Goal: Information Seeking & Learning: Find specific fact

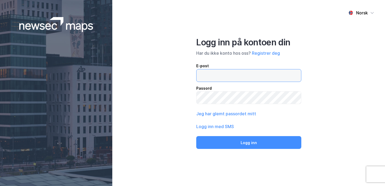
click at [222, 77] on input "email" at bounding box center [248, 76] width 105 height 12
type input "[PERSON_NAME][EMAIL_ADDRESS][DOMAIN_NAME]"
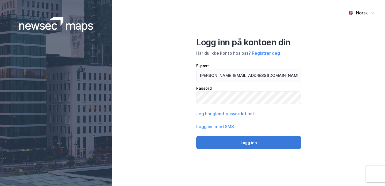
click at [248, 142] on button "Logg inn" at bounding box center [248, 142] width 105 height 13
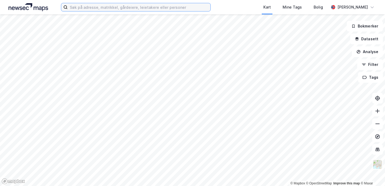
click at [99, 7] on input at bounding box center [139, 7] width 143 height 8
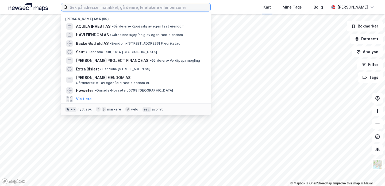
type input "k"
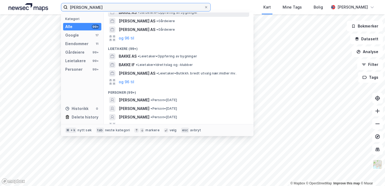
scroll to position [116, 0]
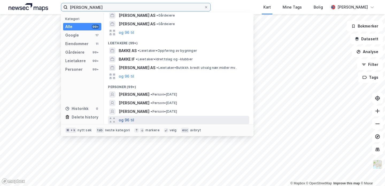
type input "[PERSON_NAME]"
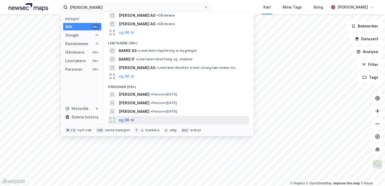
click at [129, 119] on button "og 96 til" at bounding box center [127, 120] width 16 height 6
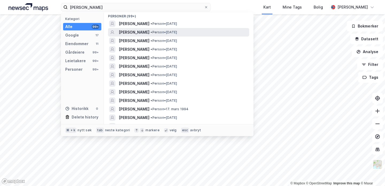
scroll to position [187, 0]
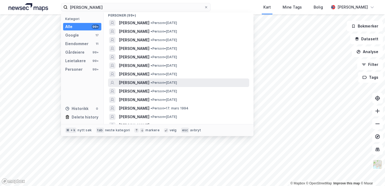
click at [153, 84] on span "• Person • [DATE]" at bounding box center [164, 83] width 26 height 4
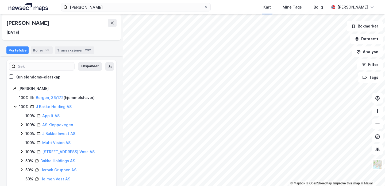
scroll to position [34, 0]
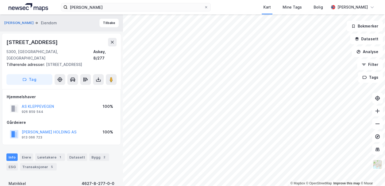
scroll to position [4, 0]
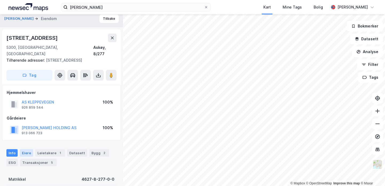
click at [26, 149] on div "Eiere" at bounding box center [26, 152] width 13 height 7
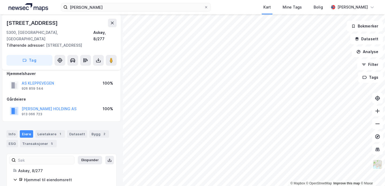
scroll to position [45, 0]
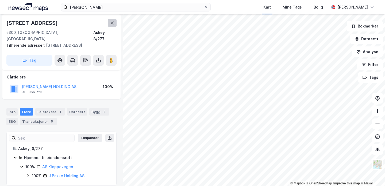
click at [112, 23] on icon at bounding box center [112, 23] width 4 height 4
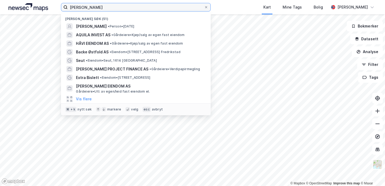
click at [113, 10] on input "[PERSON_NAME]" at bounding box center [136, 7] width 136 height 8
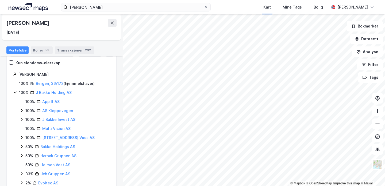
scroll to position [50, 0]
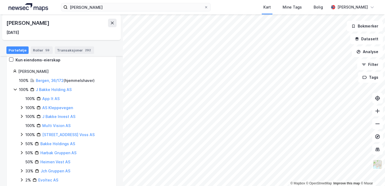
click at [21, 116] on icon at bounding box center [22, 116] width 4 height 4
click at [22, 117] on icon at bounding box center [21, 117] width 3 height 2
click at [22, 109] on icon at bounding box center [22, 108] width 4 height 4
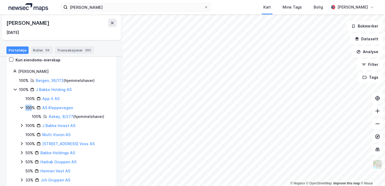
click at [22, 109] on icon at bounding box center [22, 108] width 4 height 4
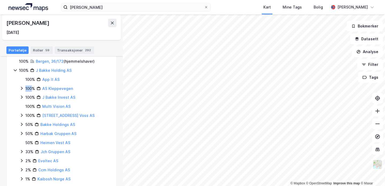
scroll to position [67, 0]
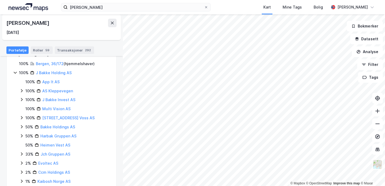
click at [21, 135] on icon at bounding box center [22, 136] width 4 height 4
click at [22, 136] on icon at bounding box center [22, 136] width 4 height 4
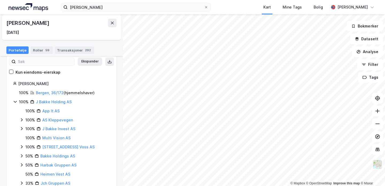
scroll to position [44, 0]
